Goal: Navigation & Orientation: Understand site structure

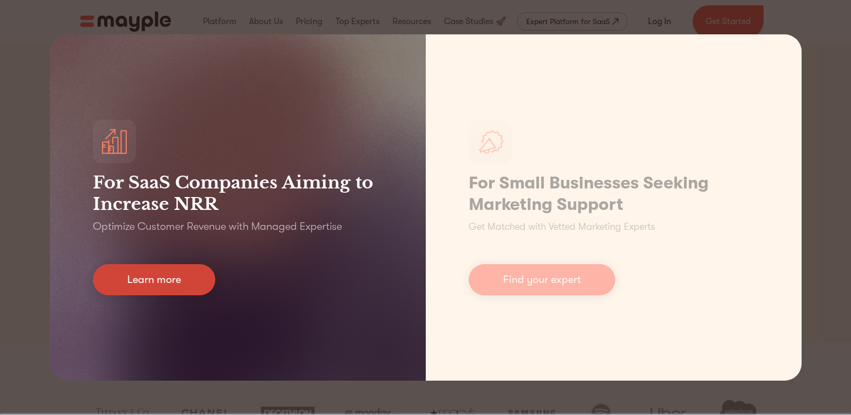
click at [186, 274] on link "Learn more" at bounding box center [154, 279] width 122 height 31
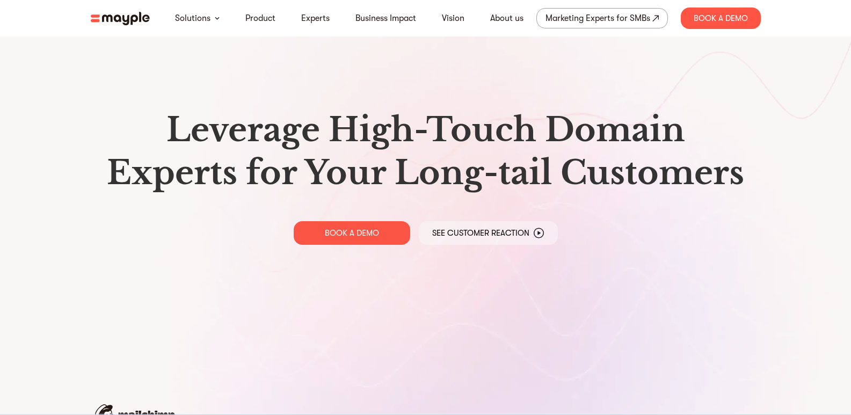
click at [96, 17] on img at bounding box center [120, 18] width 59 height 13
click at [381, 17] on link "Business Impact" at bounding box center [386, 18] width 61 height 13
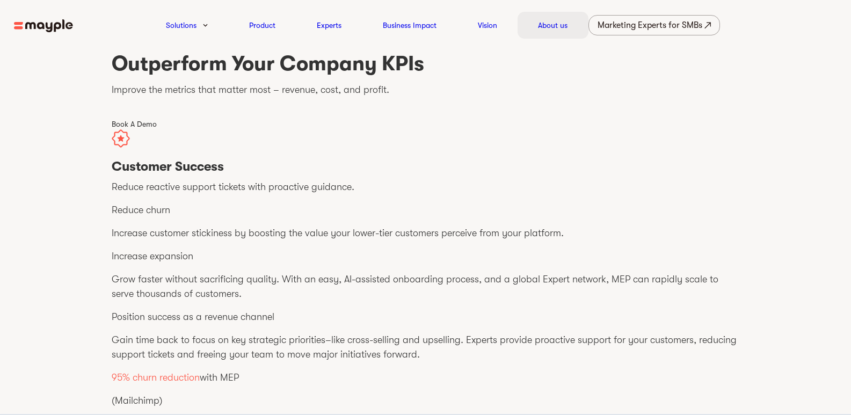
click at [547, 23] on link "About us" at bounding box center [553, 25] width 30 height 13
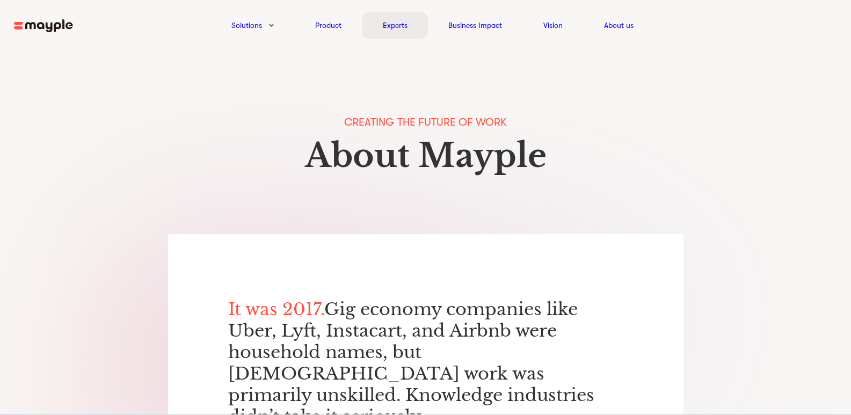
click at [400, 26] on link "Experts" at bounding box center [395, 25] width 25 height 13
